Goal: Communication & Community: Participate in discussion

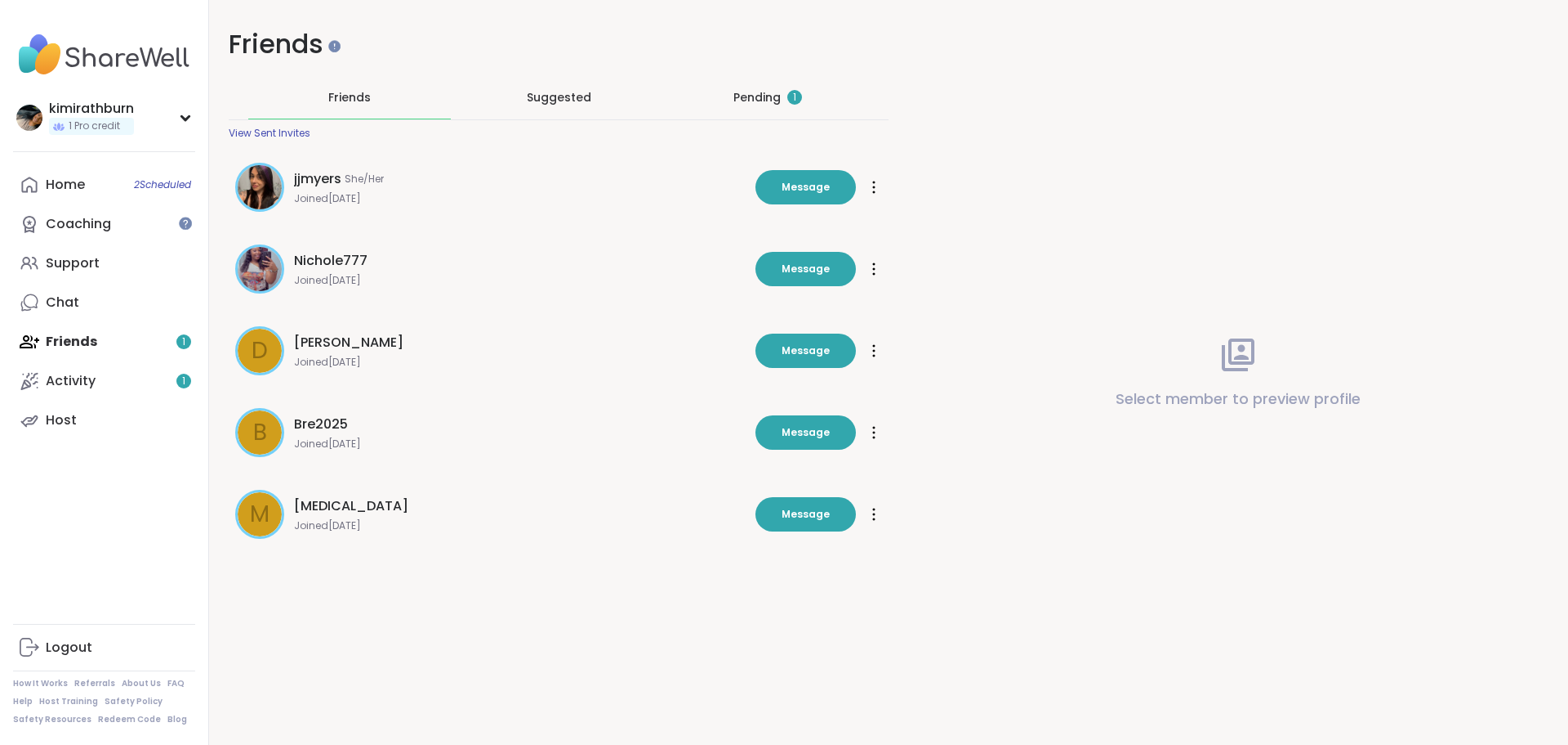
click at [755, 94] on div "Pending 1" at bounding box center [768, 97] width 68 height 16
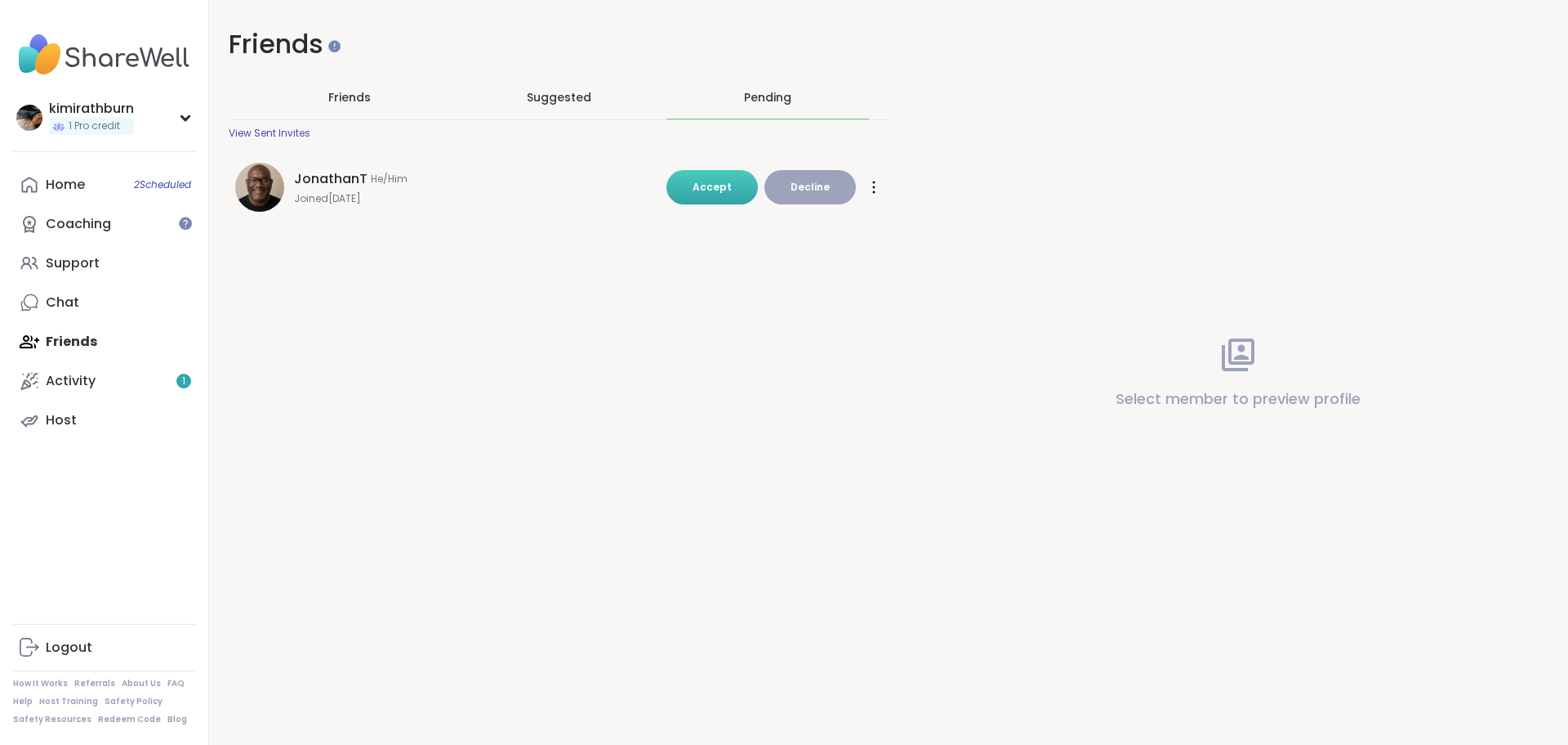
click at [708, 180] on span "Accept" at bounding box center [712, 186] width 39 height 13
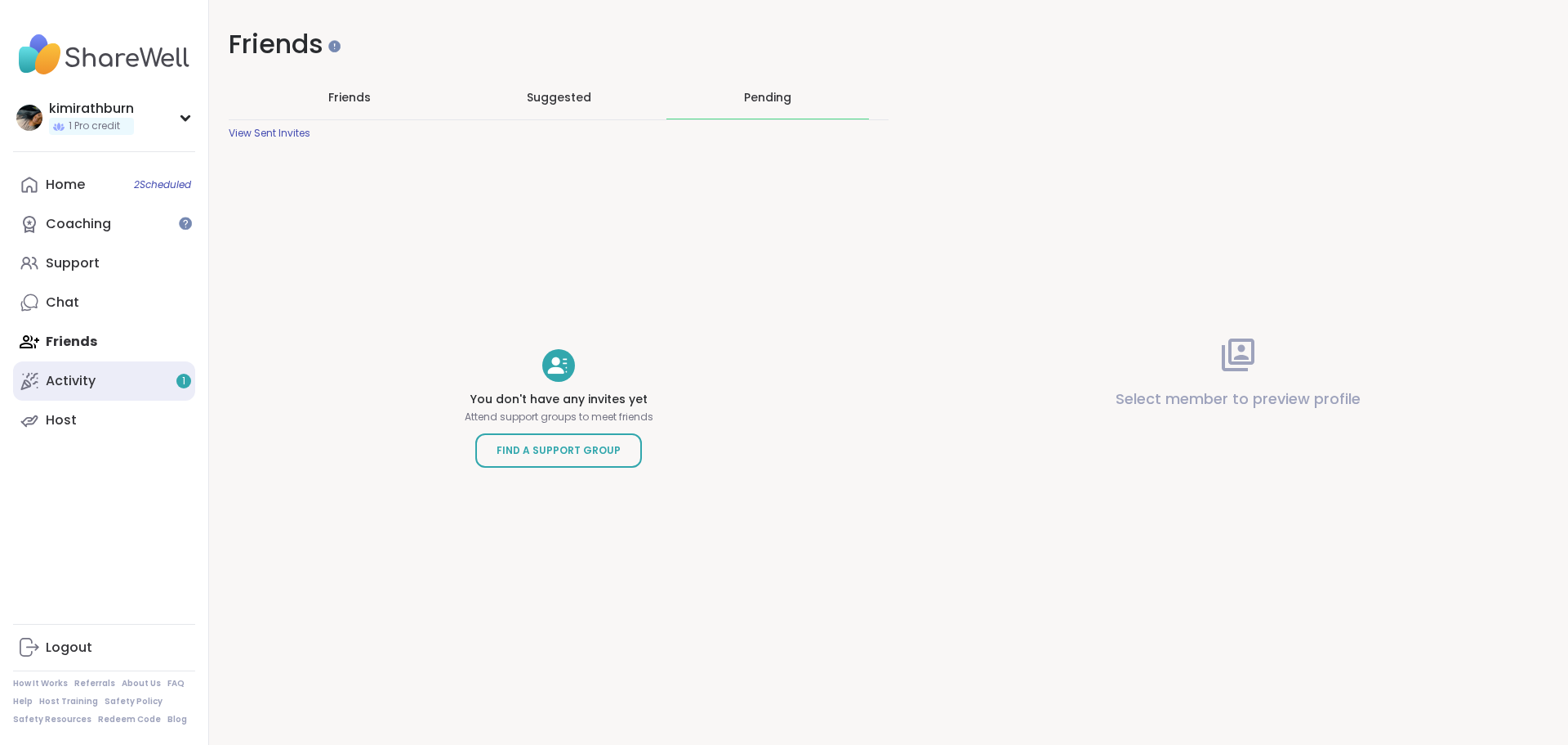
click at [155, 379] on link "Activity 1" at bounding box center [104, 381] width 182 height 39
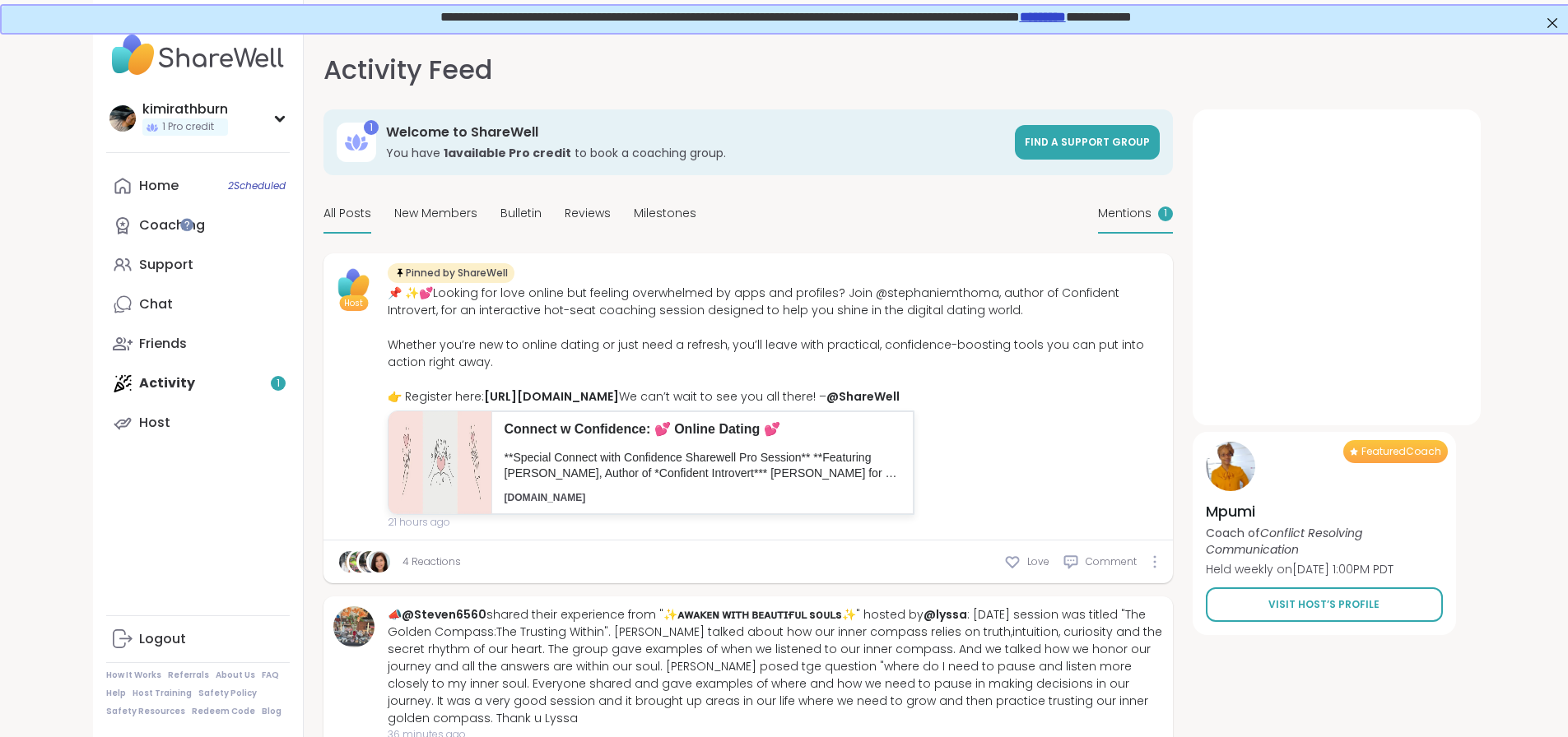
click at [1151, 219] on span "Mentions" at bounding box center [1124, 213] width 53 height 17
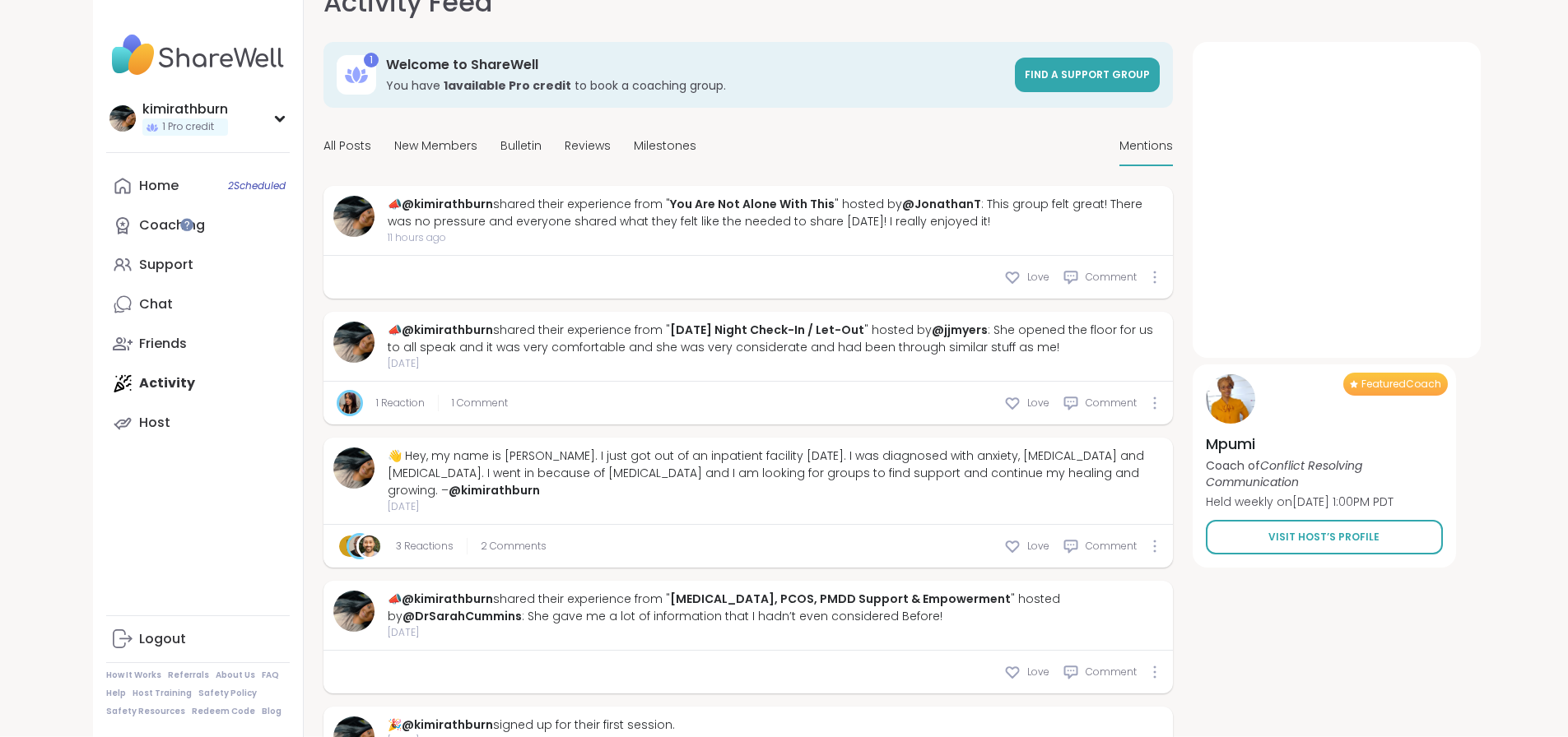
scroll to position [82, 0]
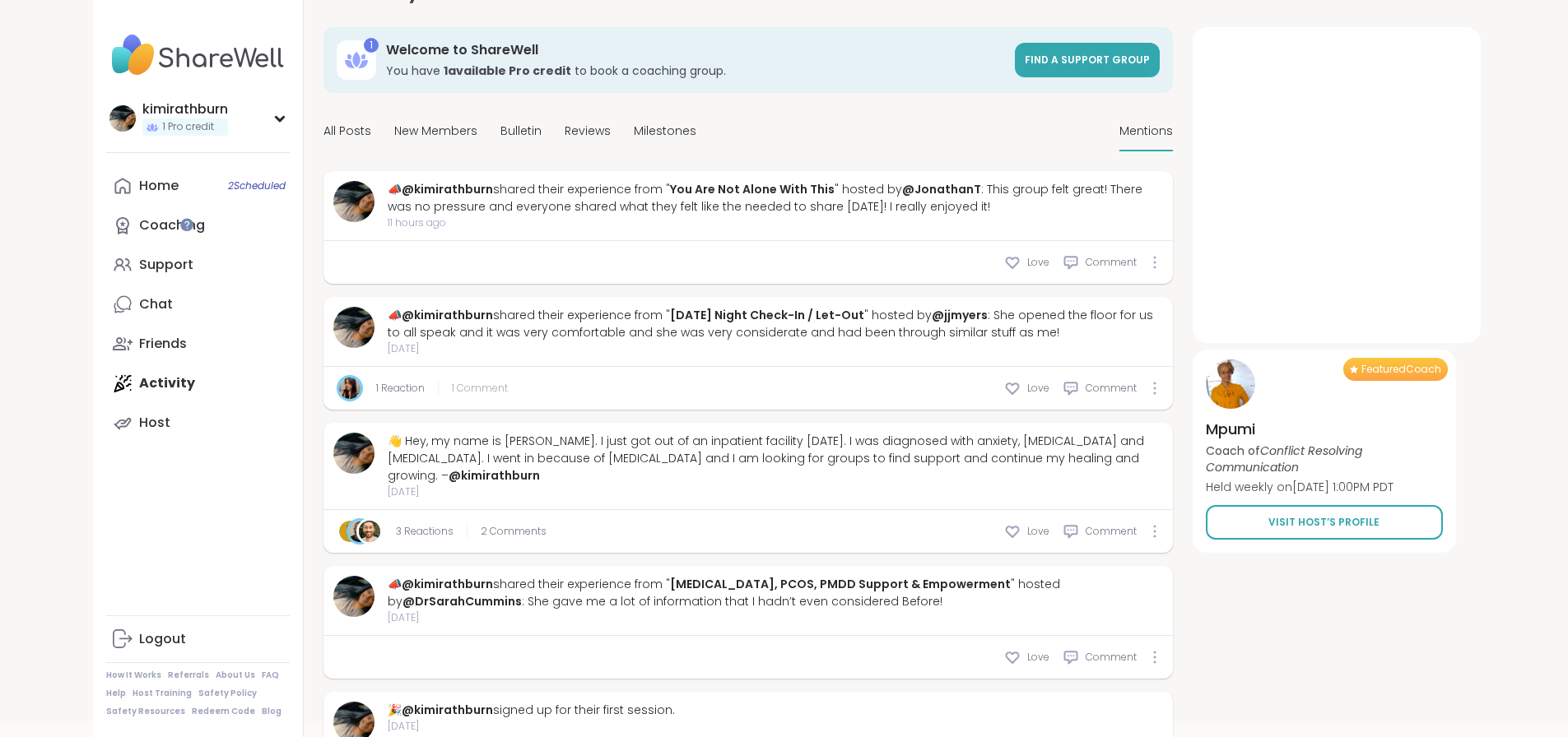
click at [452, 384] on span "1 Comment" at bounding box center [480, 388] width 56 height 14
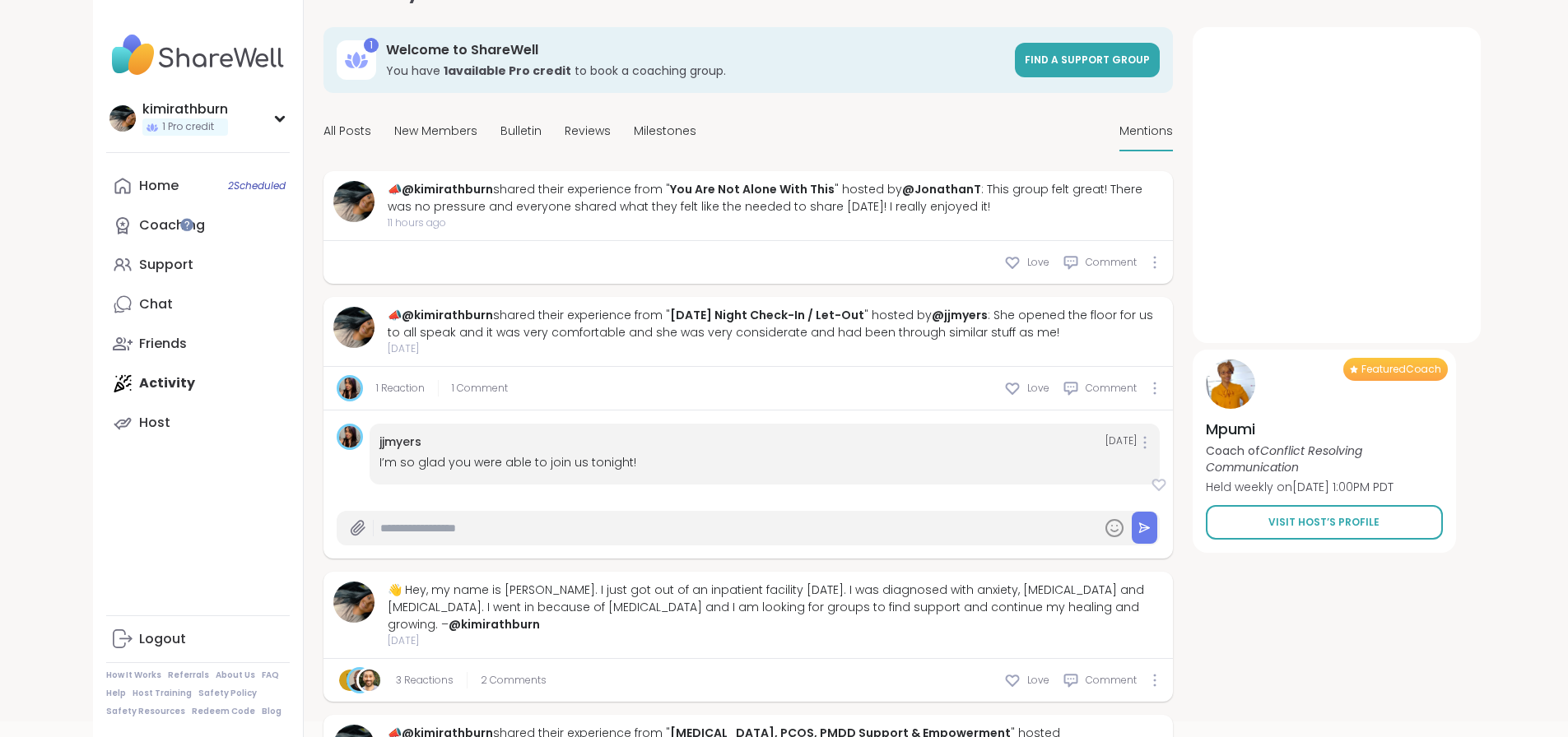
click at [1165, 482] on icon at bounding box center [1160, 485] width 13 height 11
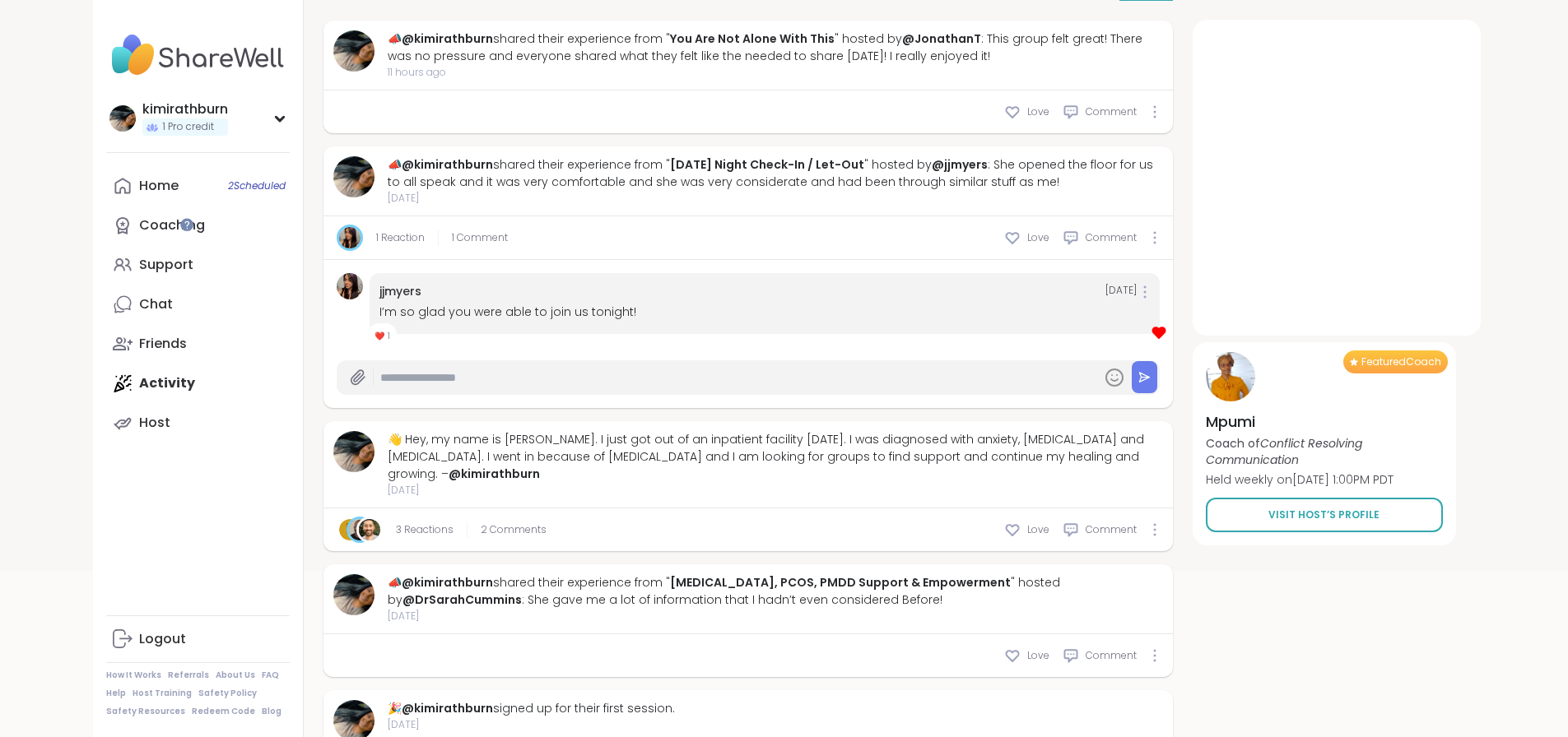
scroll to position [247, 0]
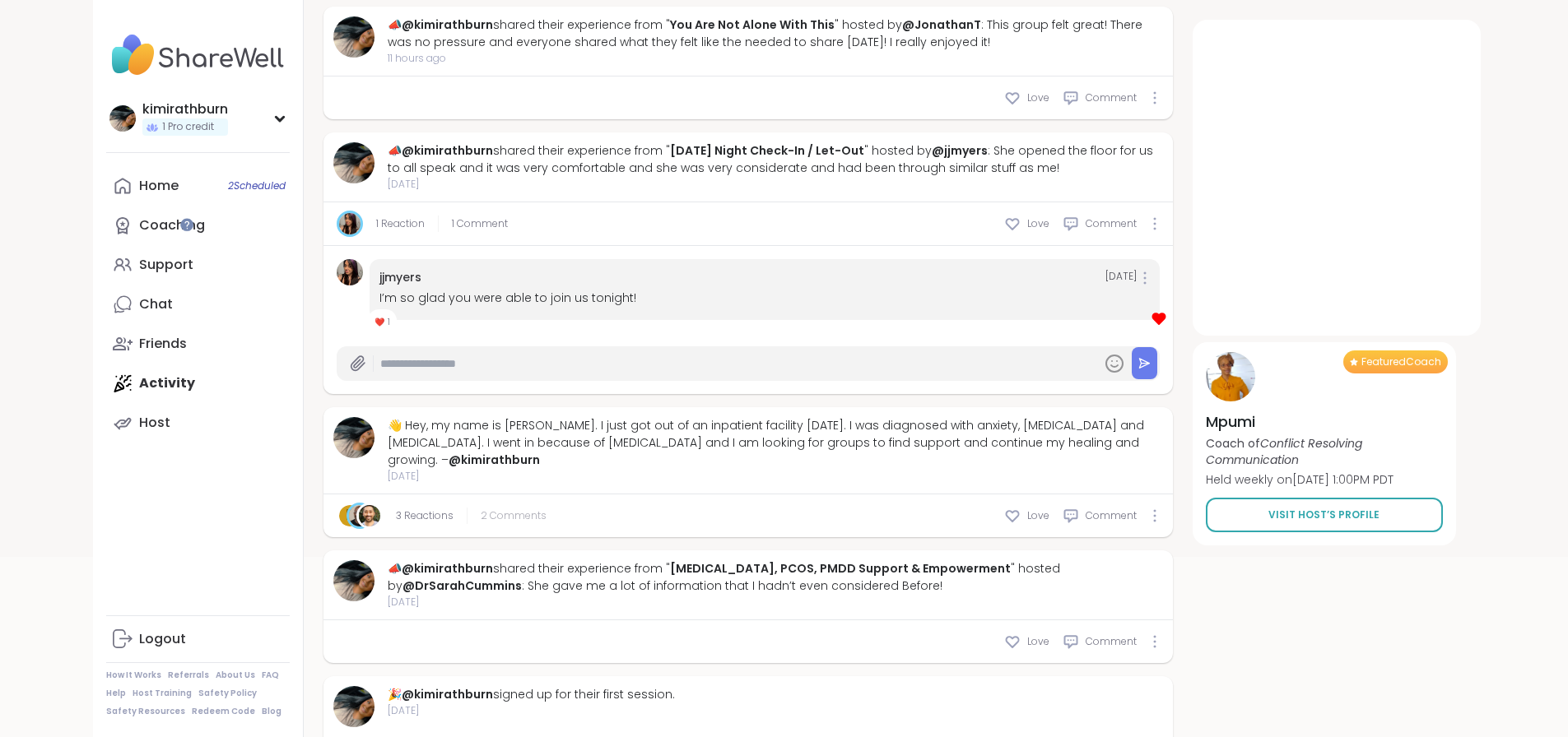
click at [481, 508] on span "2 Comments" at bounding box center [513, 516] width 66 height 14
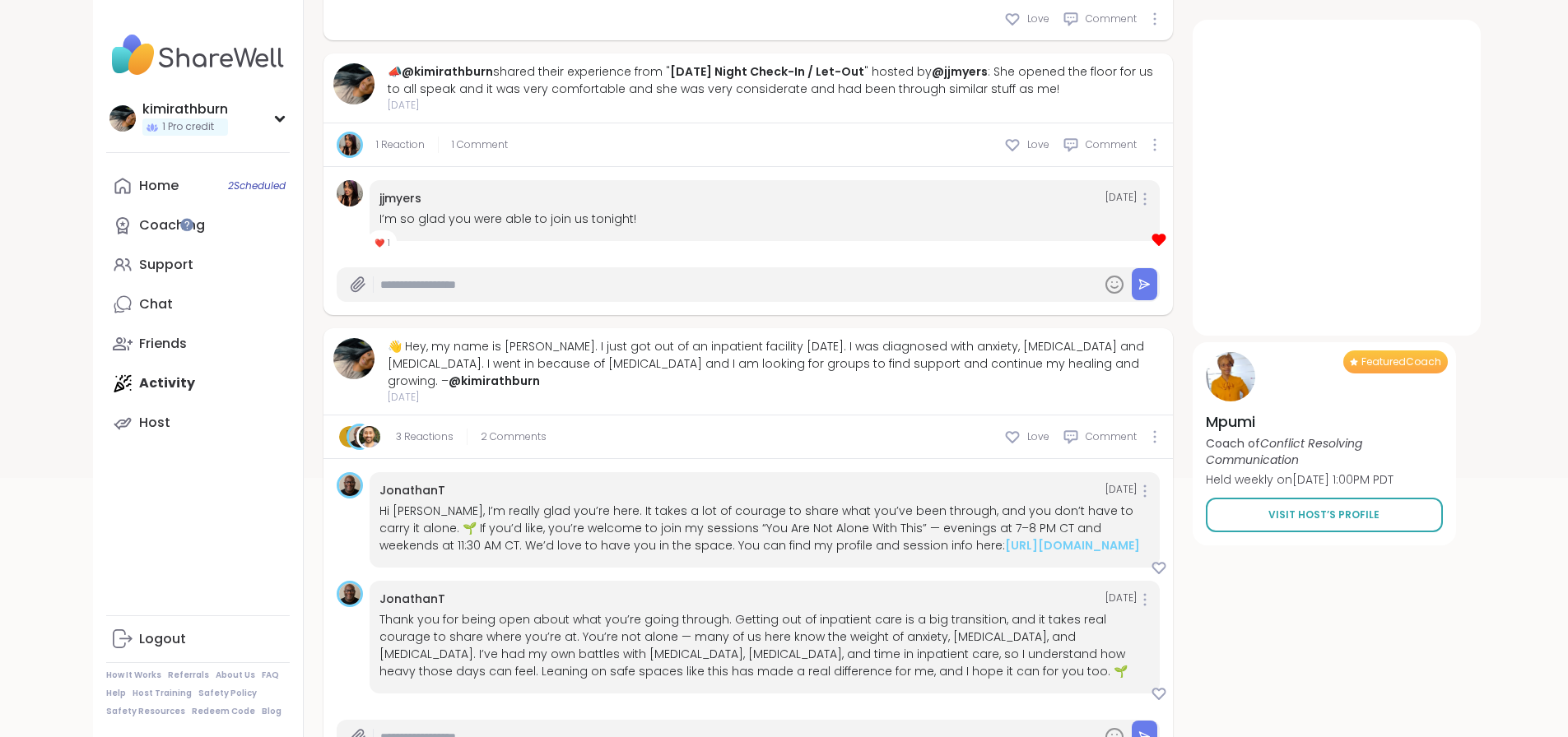
scroll to position [411, 0]
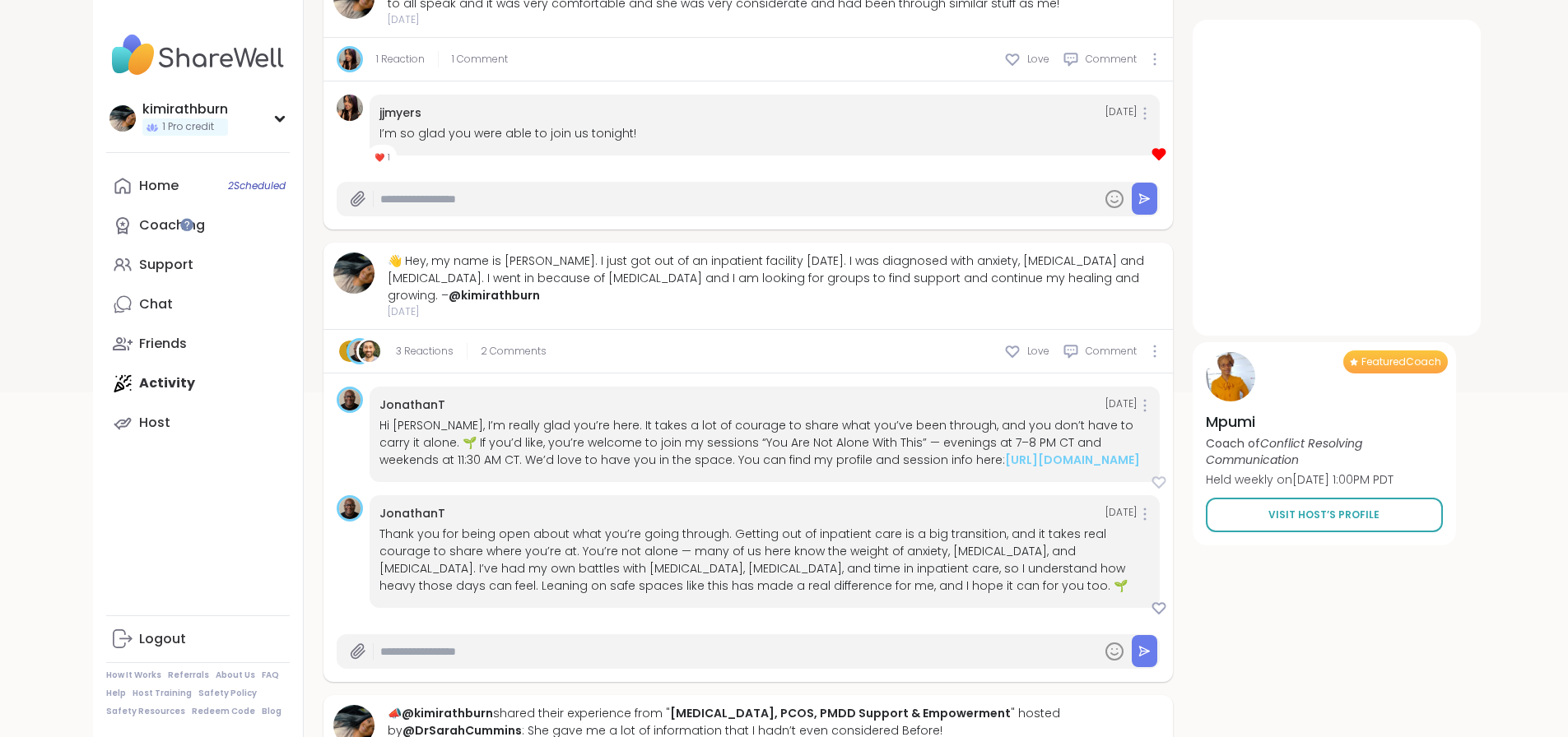
click at [1167, 473] on icon at bounding box center [1159, 481] width 16 height 16
click at [1165, 602] on icon at bounding box center [1160, 608] width 13 height 11
click at [471, 638] on input "text" at bounding box center [737, 652] width 714 height 29
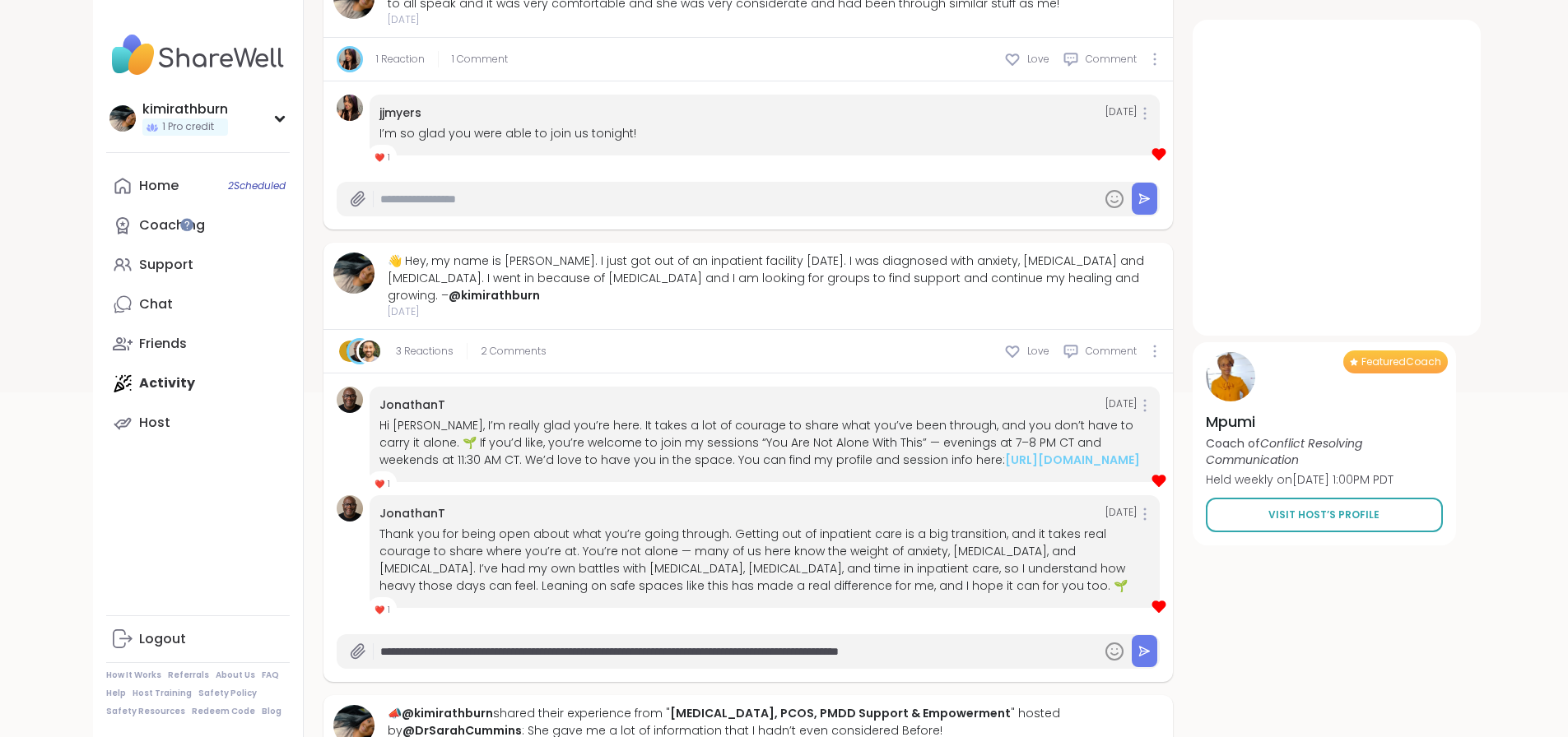
type input "**********"
click at [1157, 635] on button at bounding box center [1144, 651] width 25 height 33
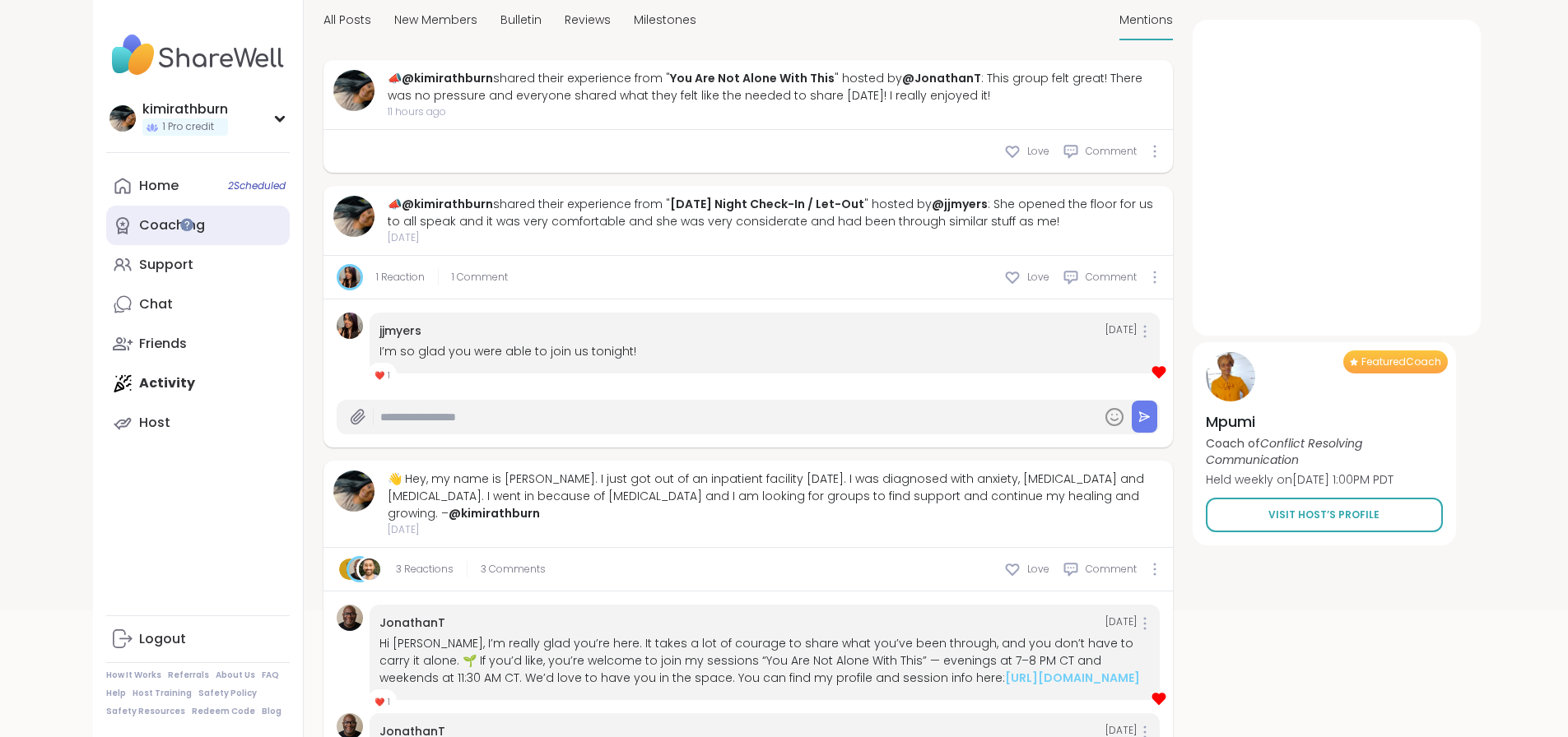
scroll to position [185, 0]
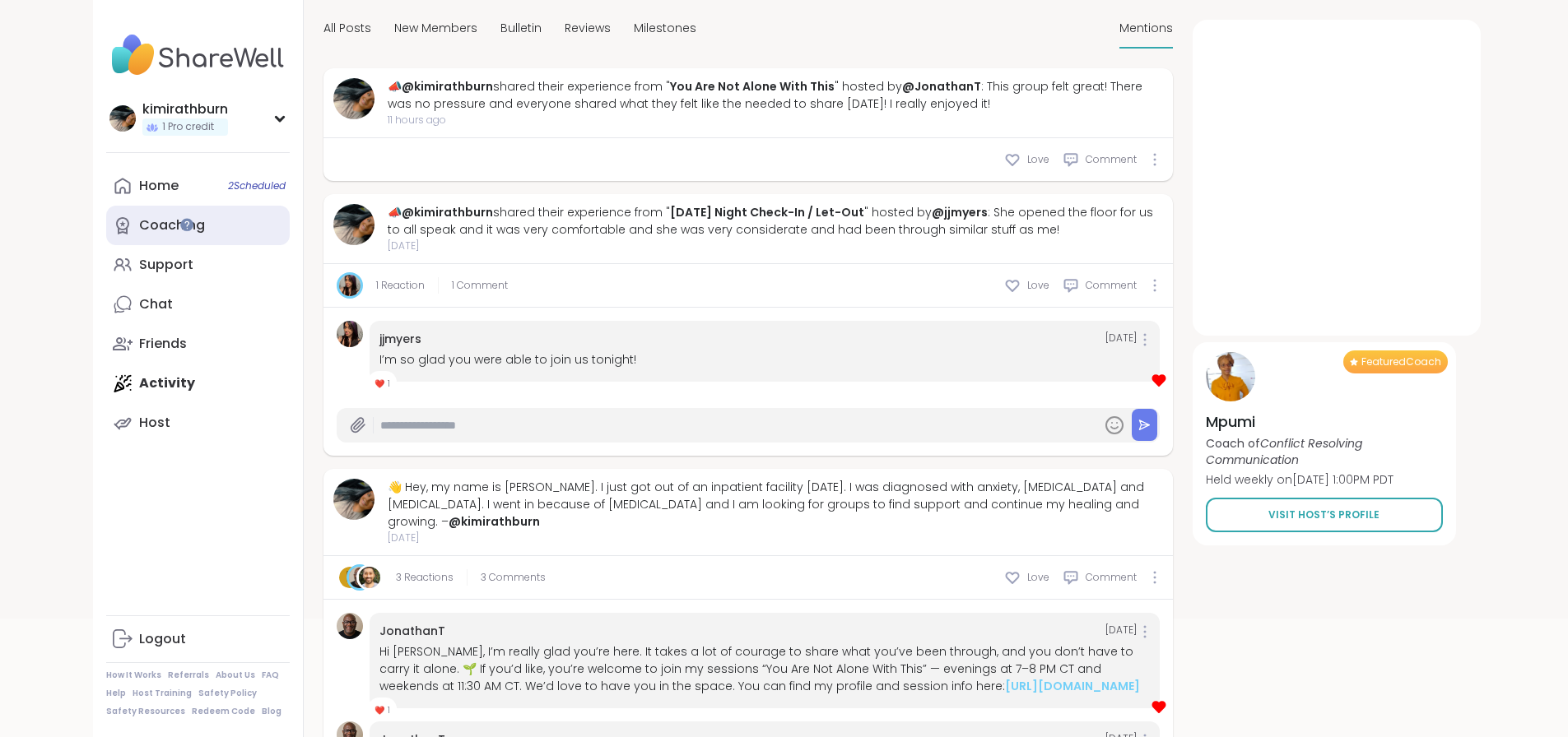
click at [139, 216] on div "Coaching" at bounding box center [172, 225] width 66 height 18
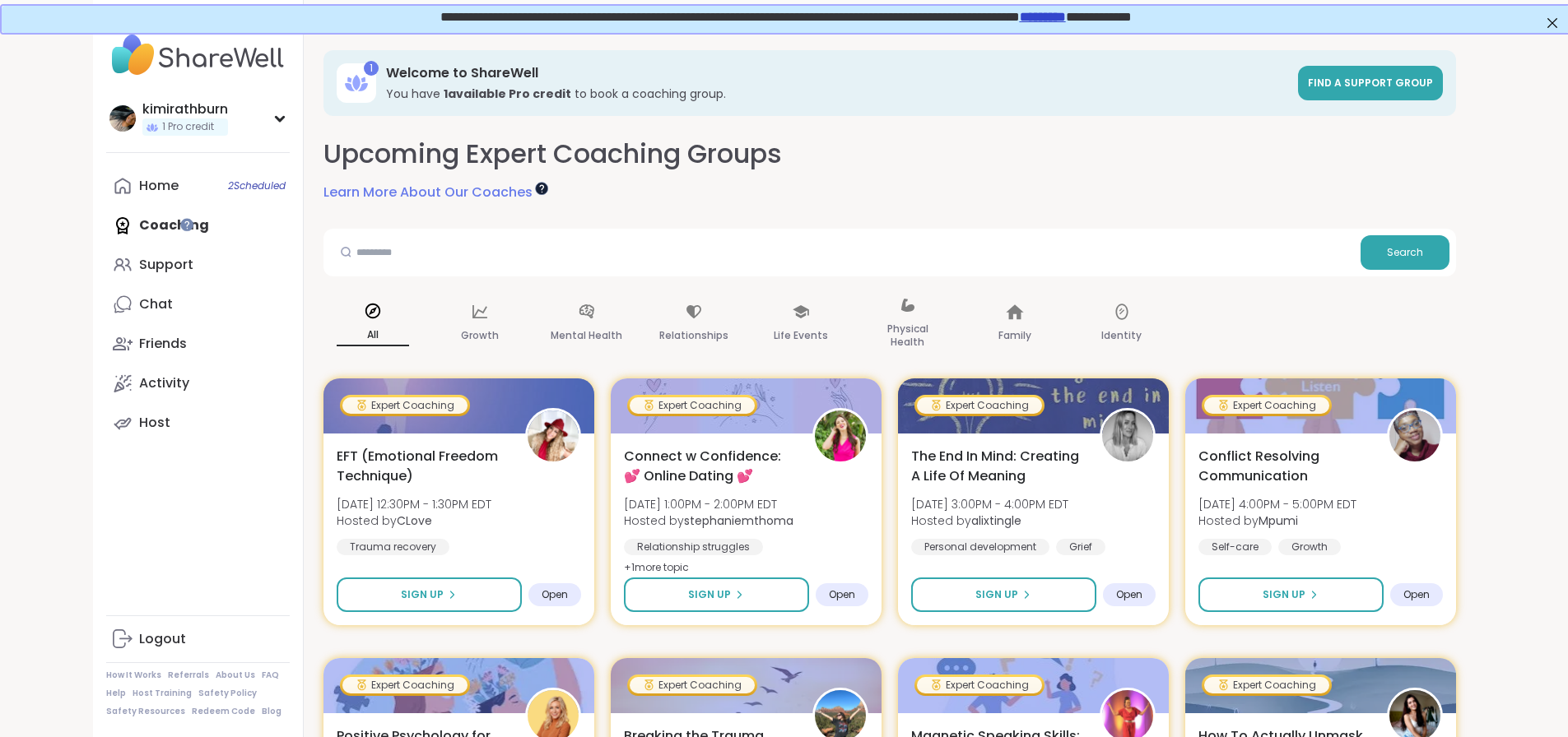
click at [544, 189] on div at bounding box center [540, 188] width 14 height 14
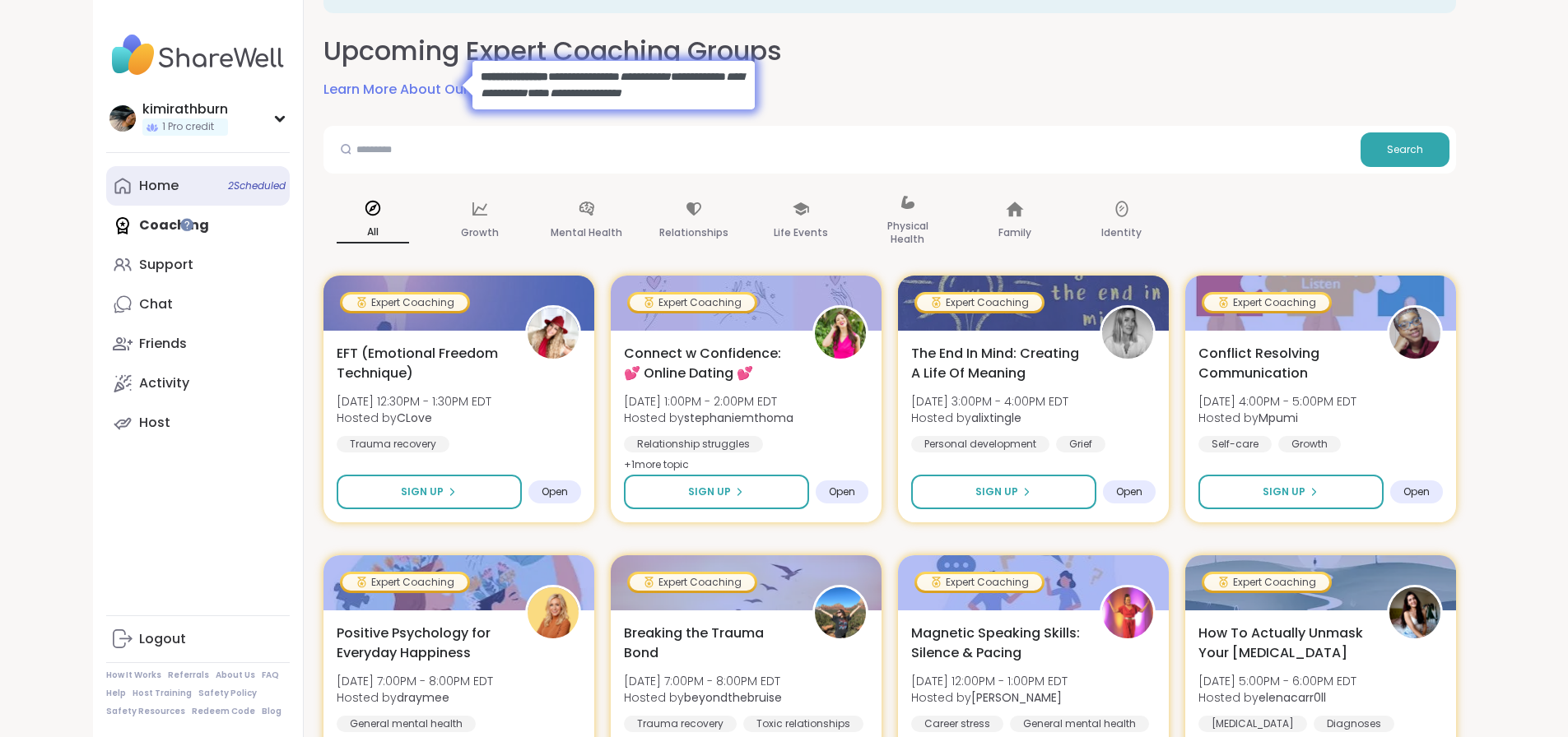
scroll to position [164, 0]
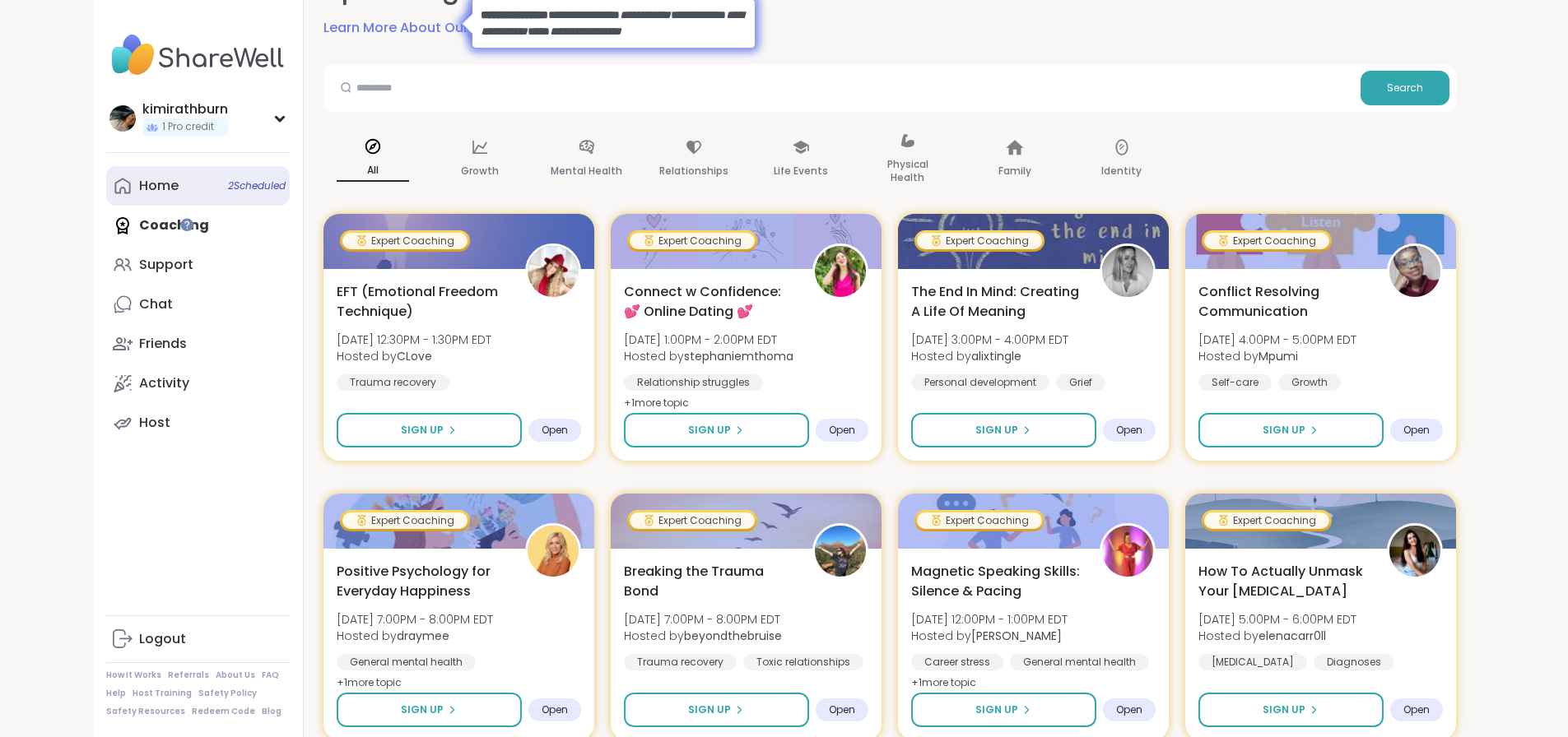
click at [132, 198] on link "Home 2 Scheduled" at bounding box center [197, 186] width 183 height 40
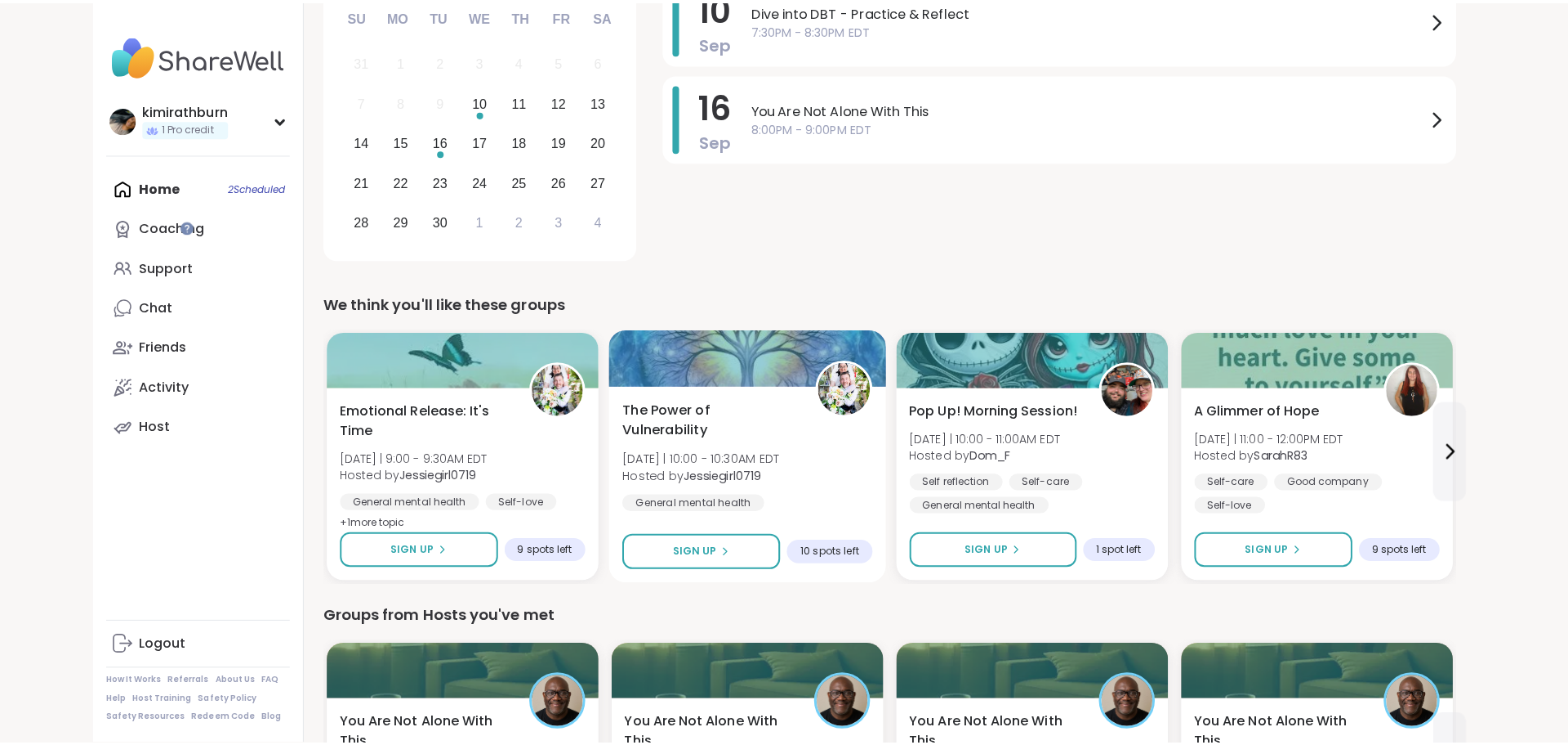
scroll to position [245, 0]
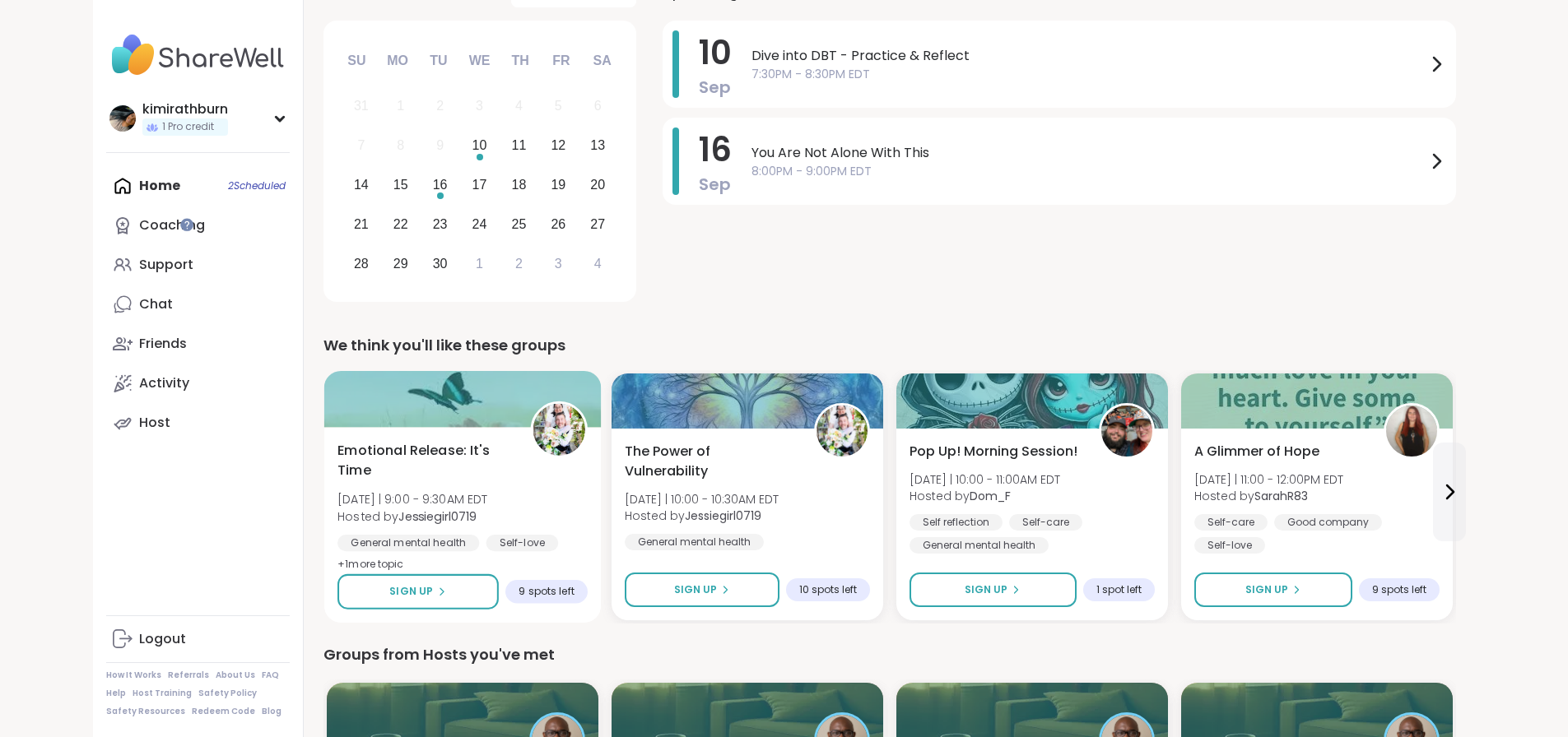
click at [337, 564] on span "+ 1 more topic" at bounding box center [371, 563] width 67 height 14
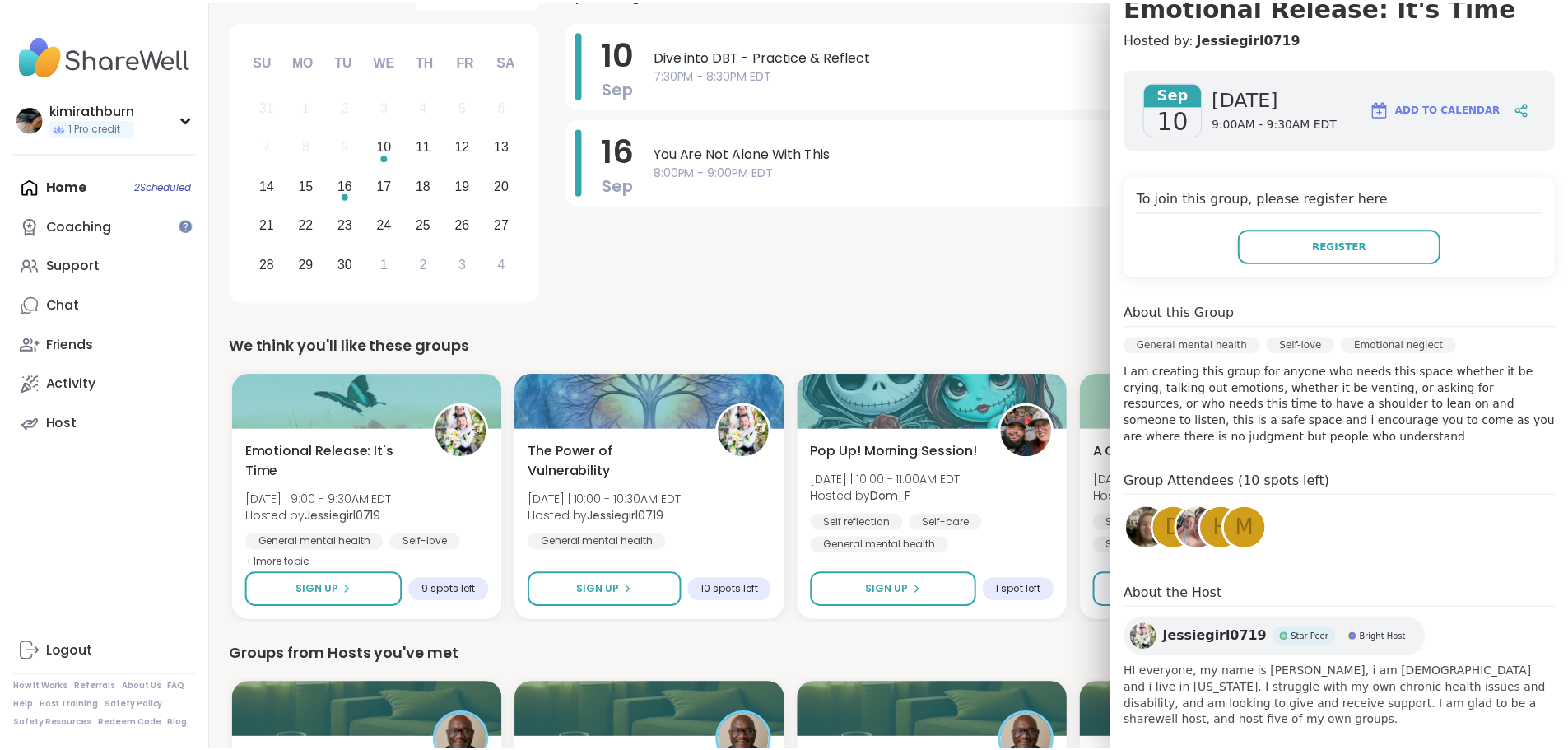
scroll to position [175, 0]
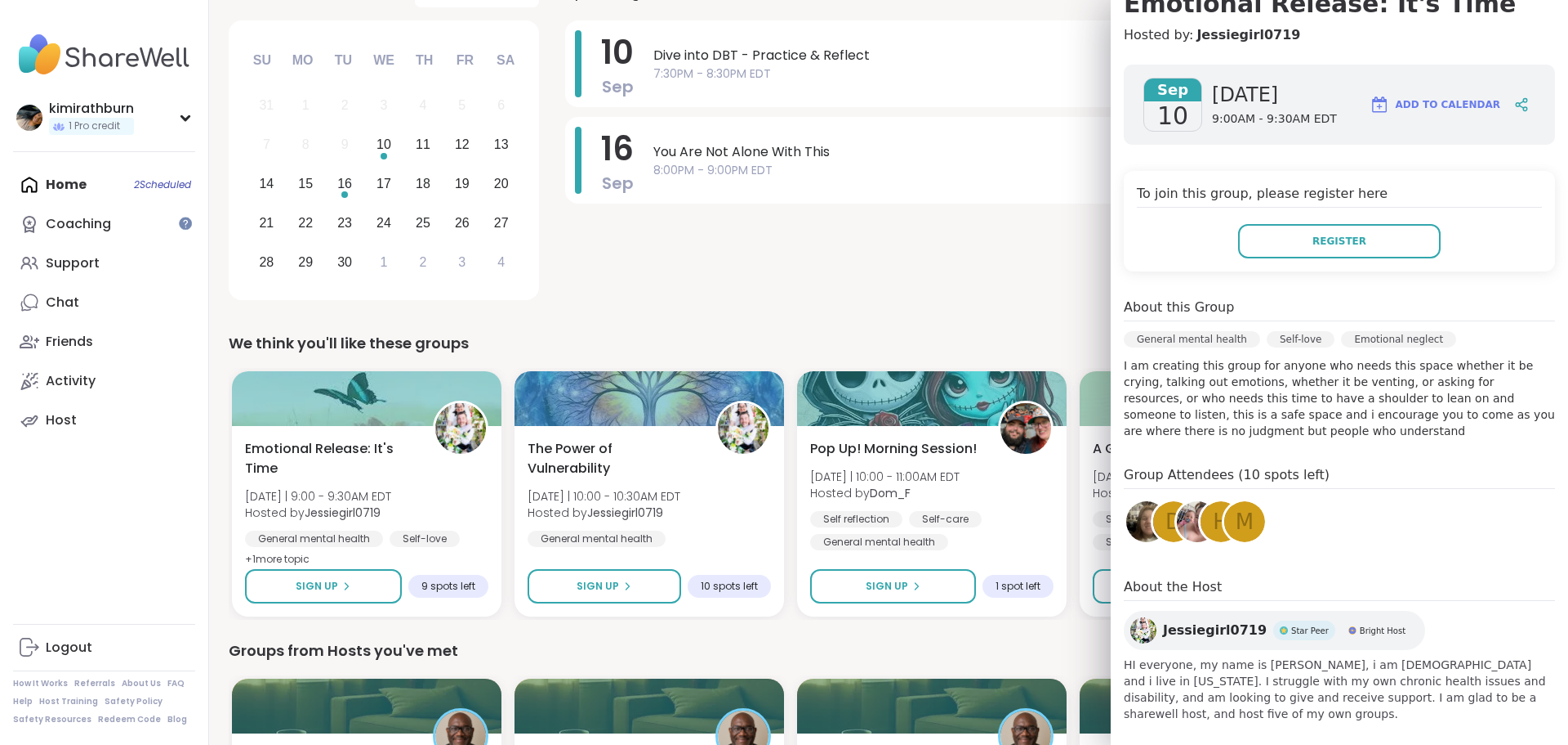
click at [826, 304] on div "10 Sep Dive into DBT - Practice & Reflect 7:30PM - 8:30PM EDT 16 Sep You Are No…" at bounding box center [1057, 163] width 983 height 285
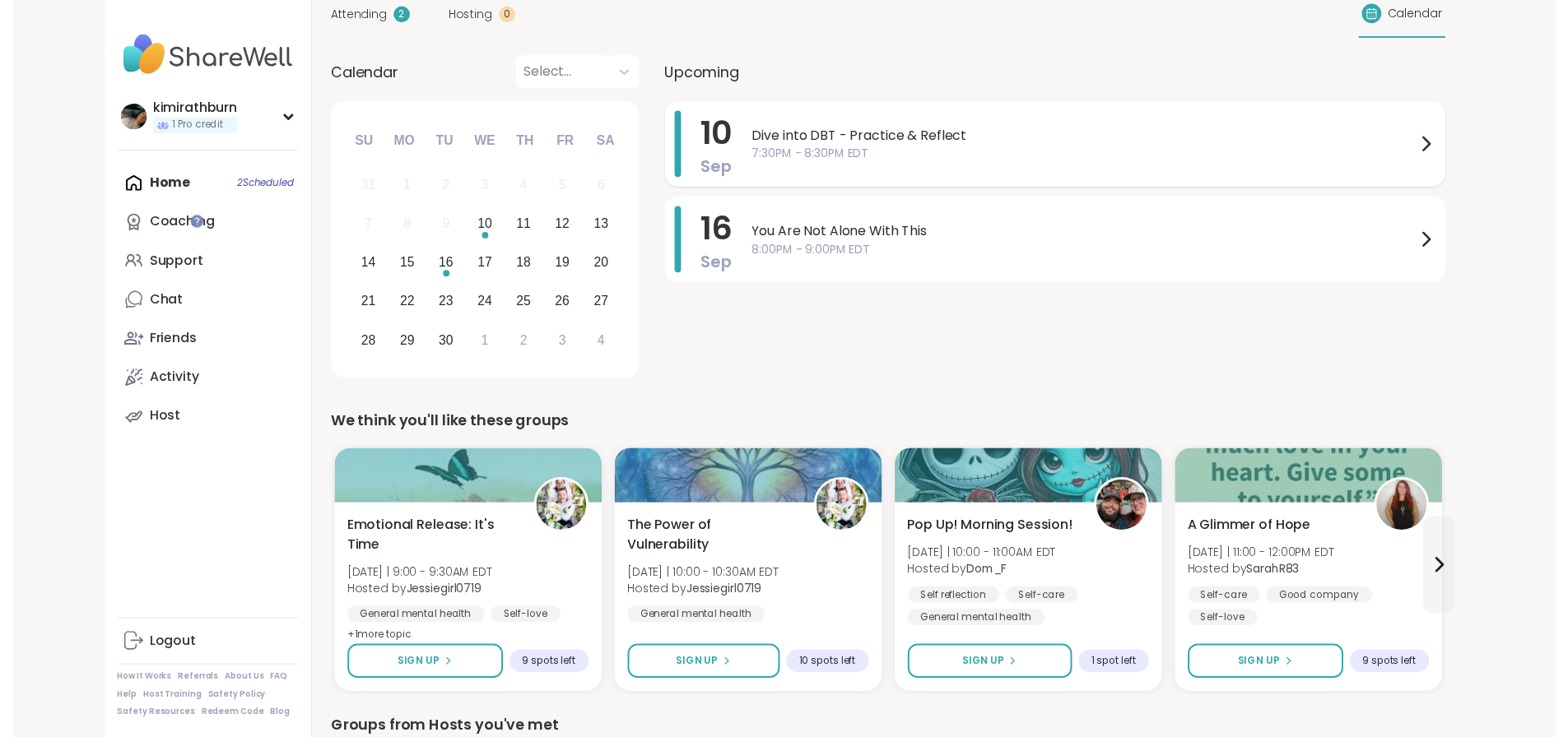
scroll to position [0, 0]
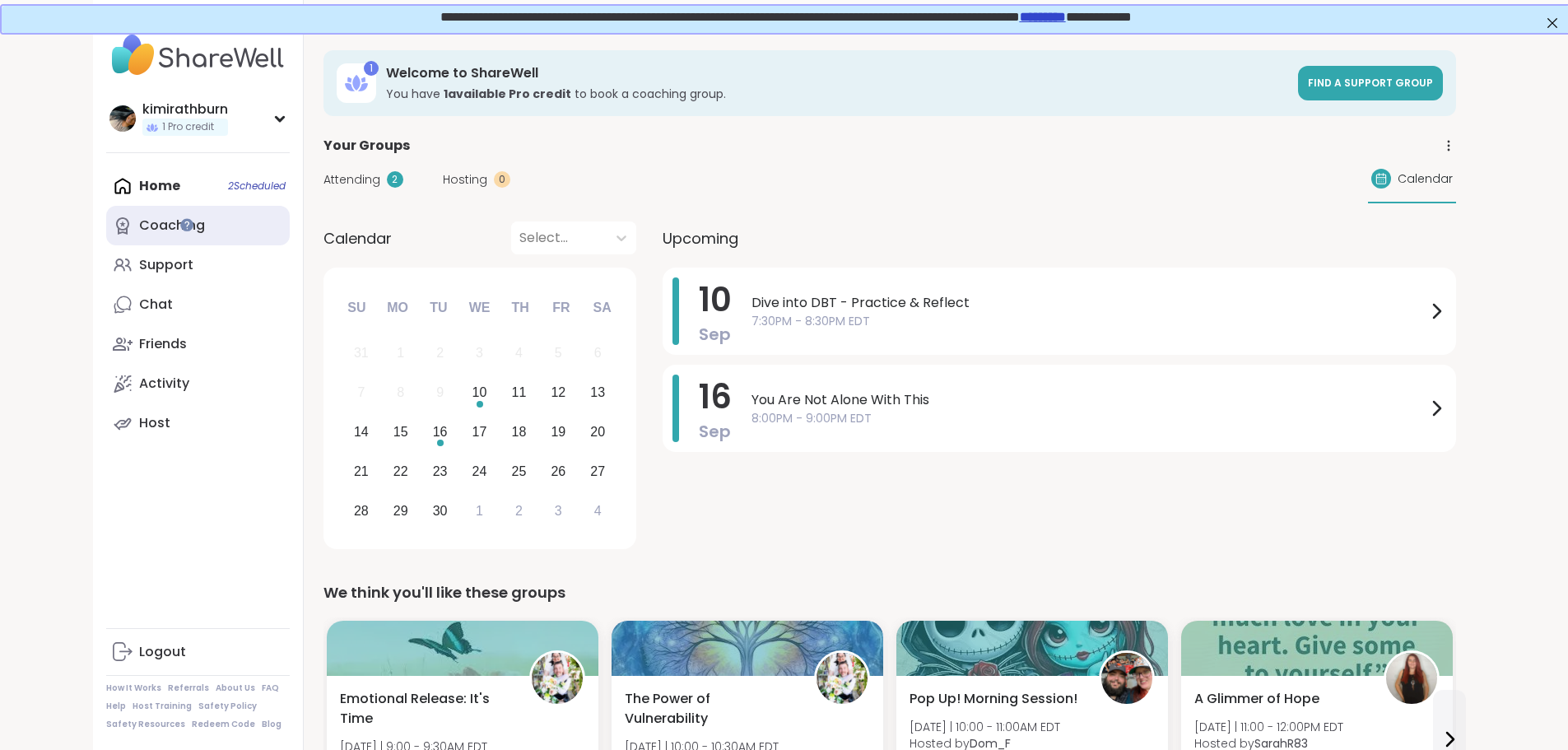
click at [157, 232] on link "Coaching" at bounding box center [197, 226] width 183 height 40
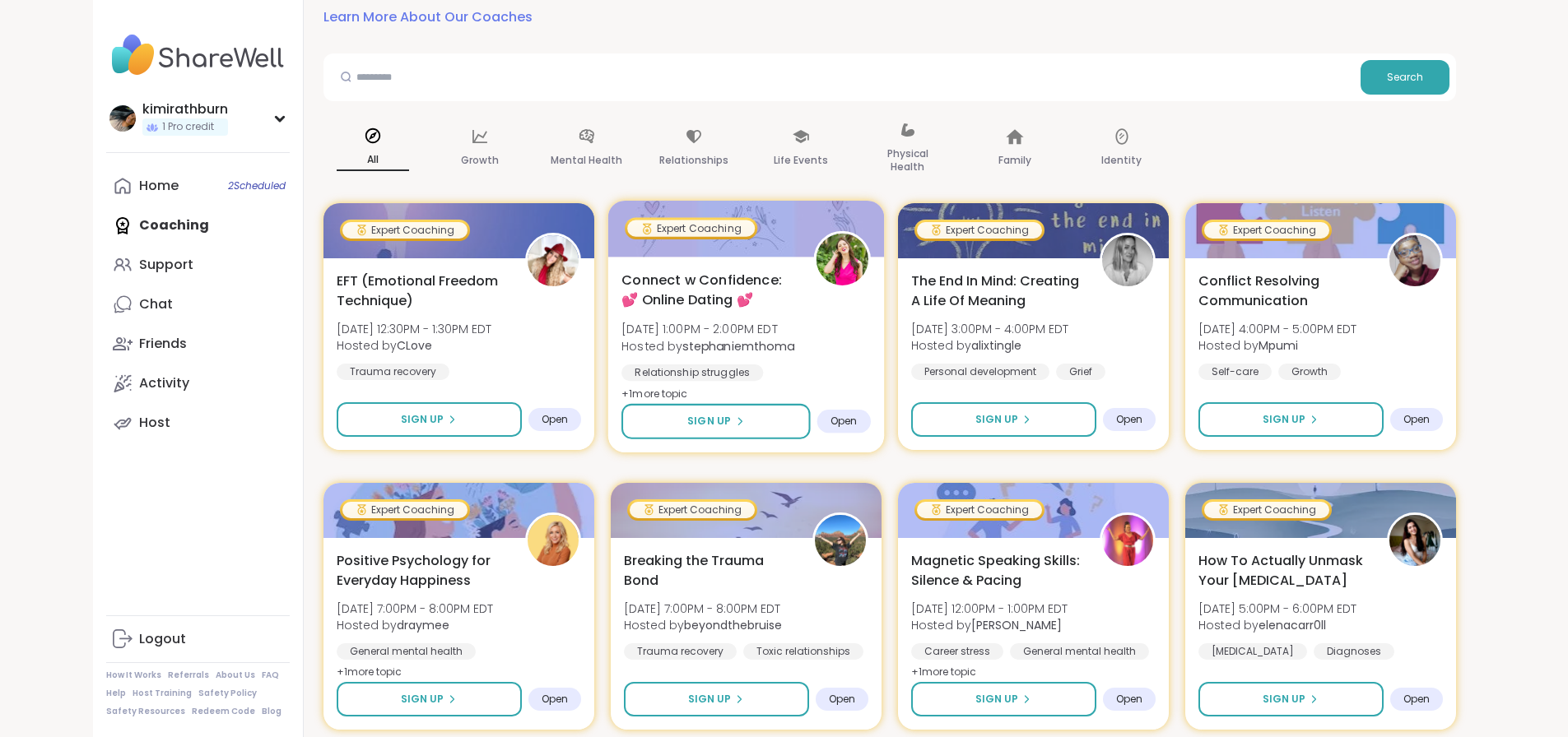
scroll to position [164, 0]
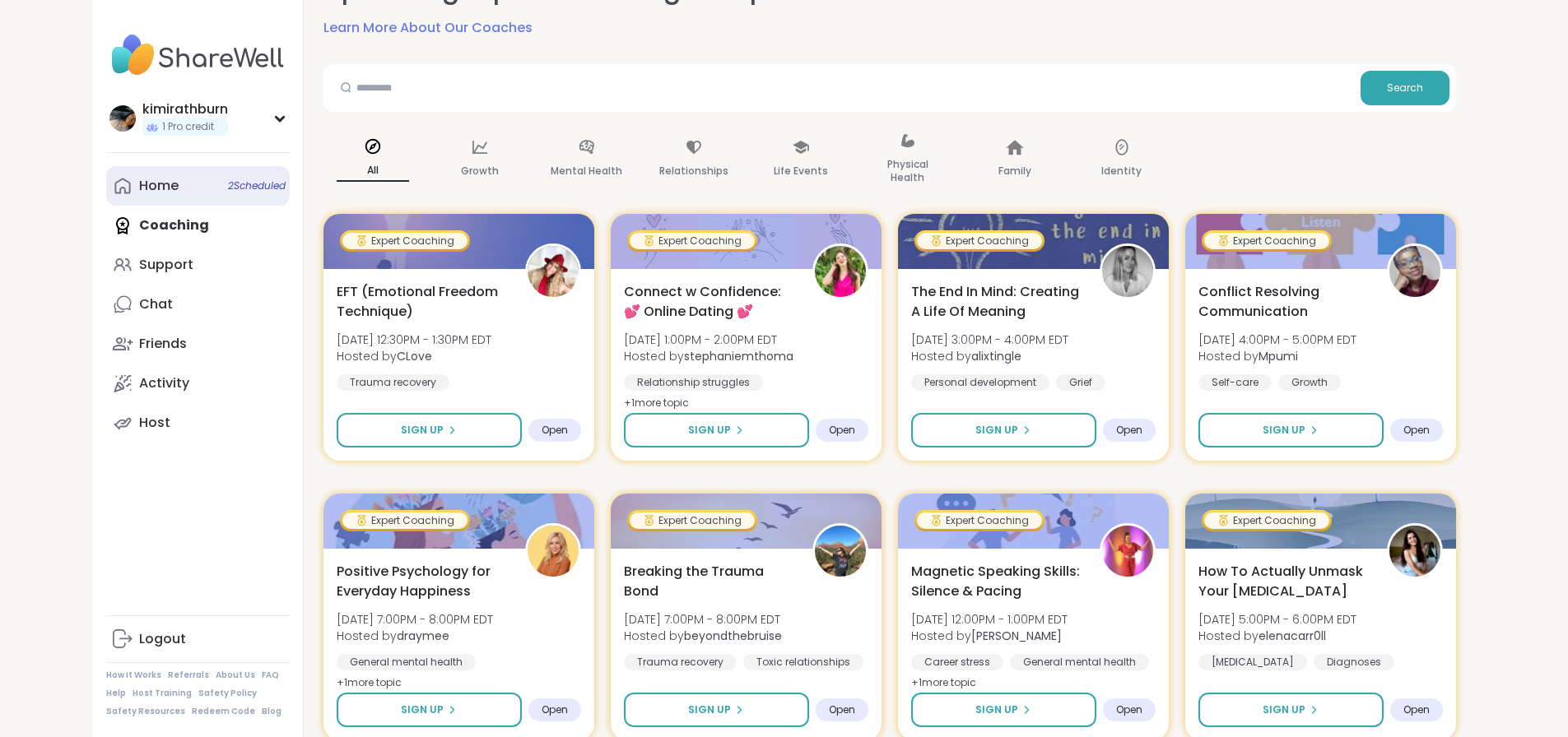
click at [106, 173] on link "Home 2 Scheduled" at bounding box center [197, 186] width 183 height 40
